Goal: Browse casually

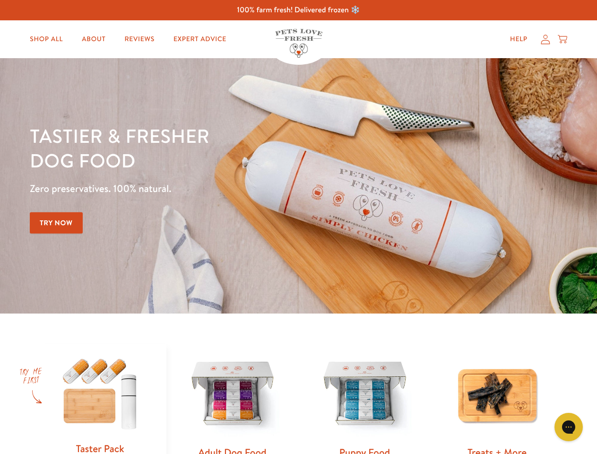
click at [298, 227] on div "Tastier & fresher dog food Zero preservatives. 100% natural. Try Now" at bounding box center [209, 185] width 358 height 125
click at [568, 427] on icon "Open gorgias live chat" at bounding box center [568, 426] width 9 height 9
